Goal: Task Accomplishment & Management: Complete application form

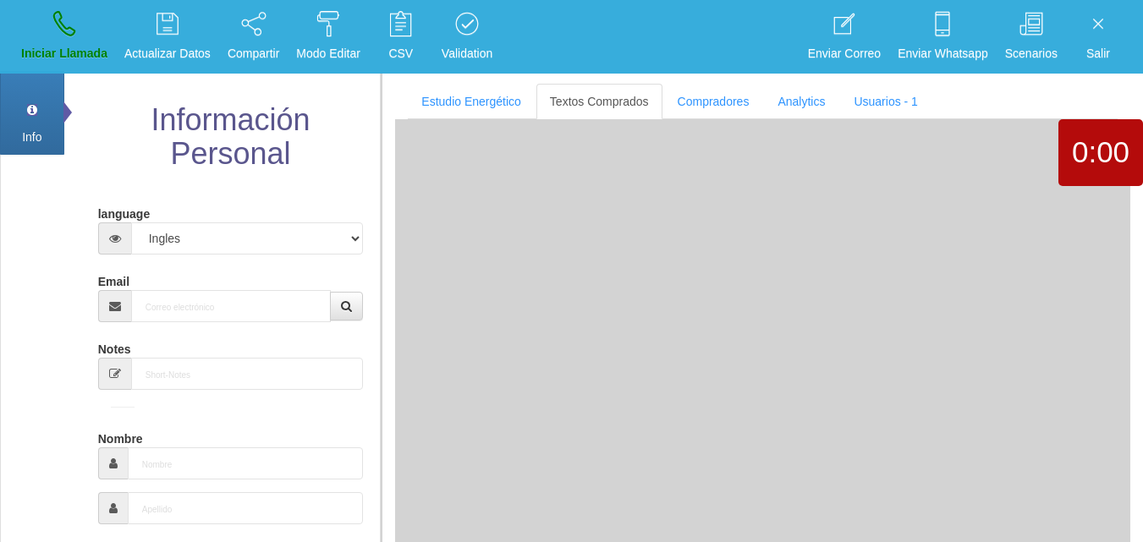
select select "4"
click at [218, 317] on input "Email" at bounding box center [231, 306] width 200 height 32
paste input "[EMAIL_ADDRESS][DOMAIN_NAME]"
type input "[EMAIL_ADDRESS][DOMAIN_NAME]"
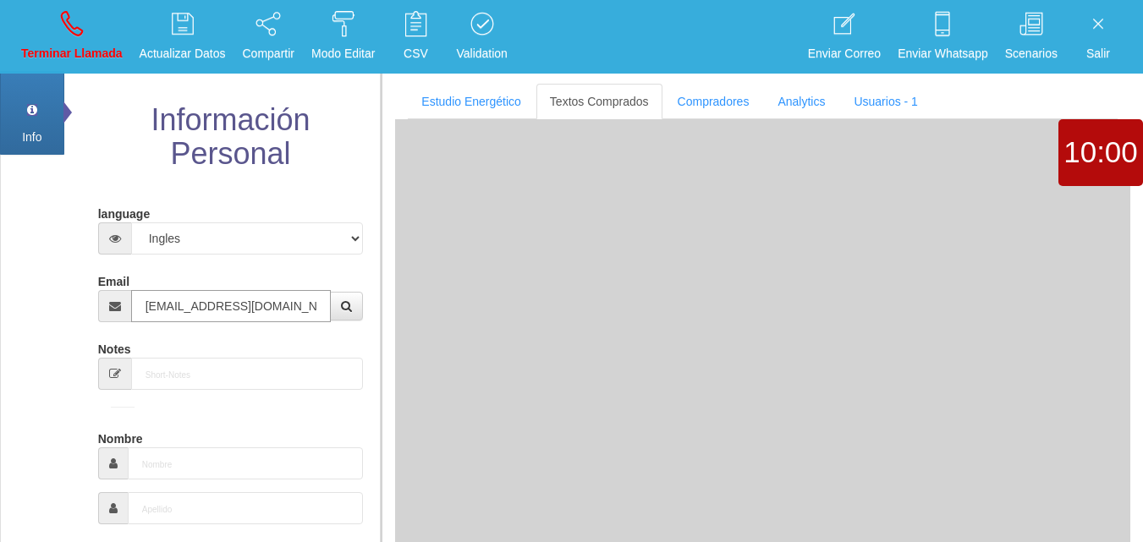
type input "[DATE]"
type input "Comprador bajo"
type input "[PERSON_NAME]"
select select "2"
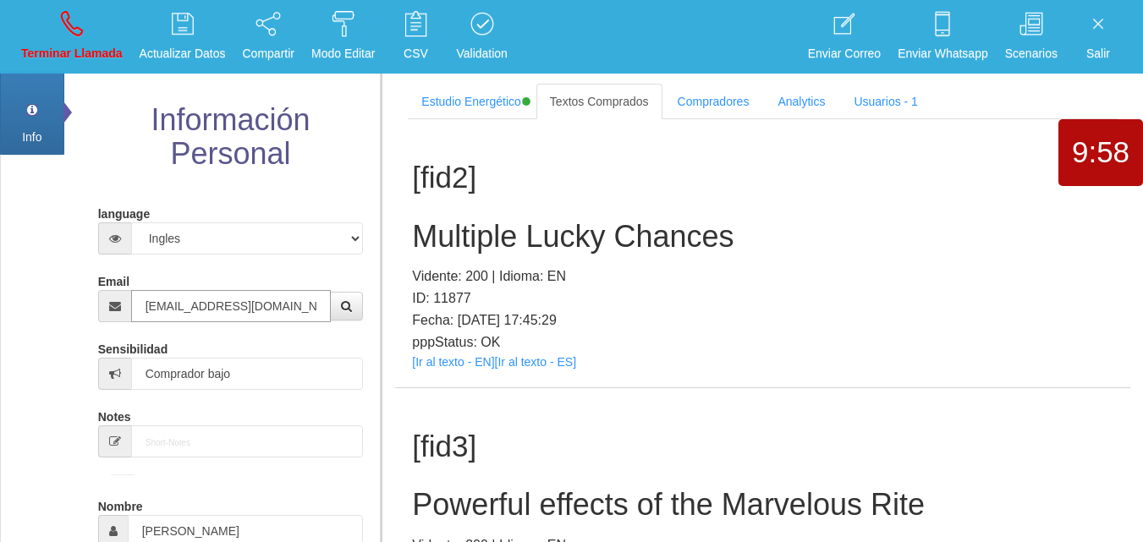
type input "[EMAIL_ADDRESS][DOMAIN_NAME]"
